Goal: Transaction & Acquisition: Download file/media

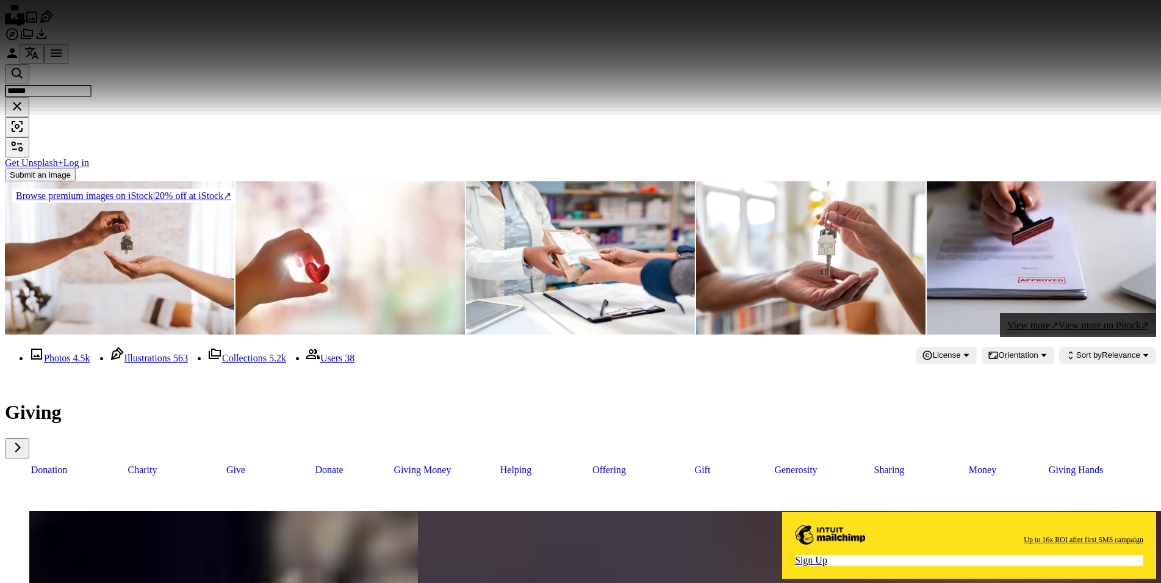
scroll to position [2739, 0]
